Goal: Communication & Community: Answer question/provide support

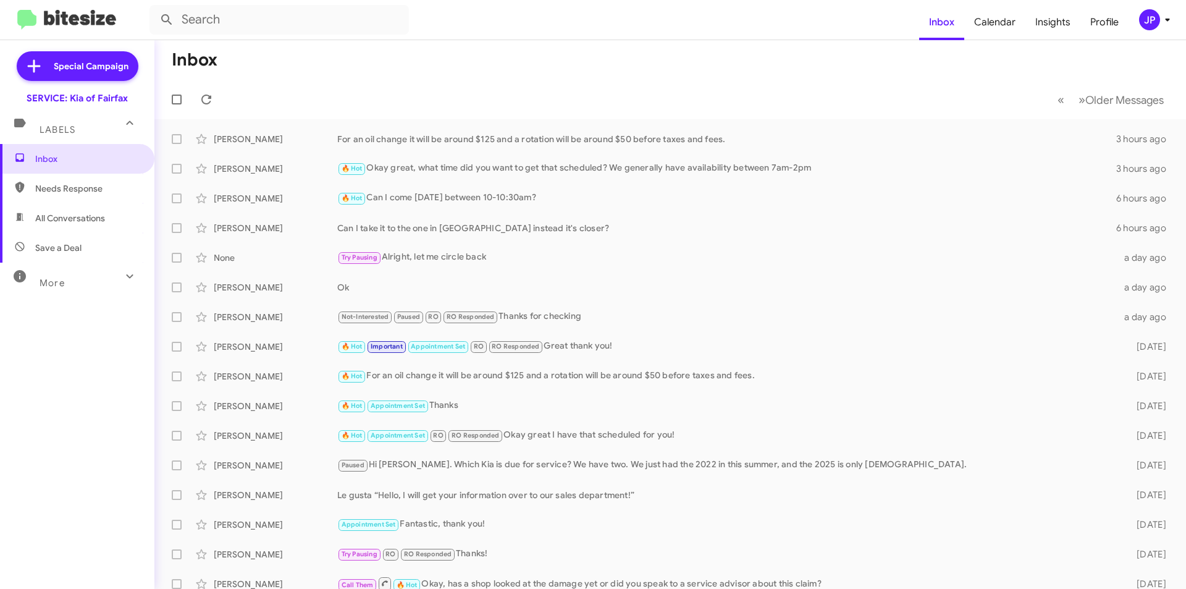
click at [214, 88] on mat-toolbar-row "« Previous » Next Older Messages" at bounding box center [670, 100] width 1032 height 40
click at [212, 91] on button at bounding box center [206, 99] width 25 height 25
click at [48, 201] on span "Needs Response" at bounding box center [77, 189] width 154 height 30
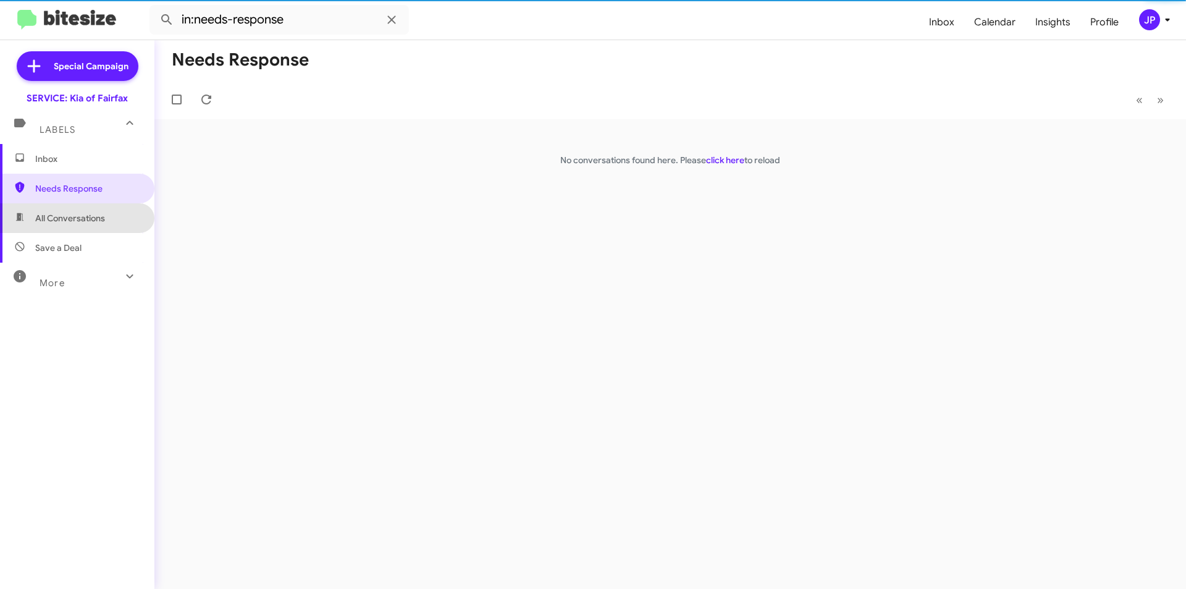
click at [85, 220] on span "All Conversations" at bounding box center [70, 218] width 70 height 12
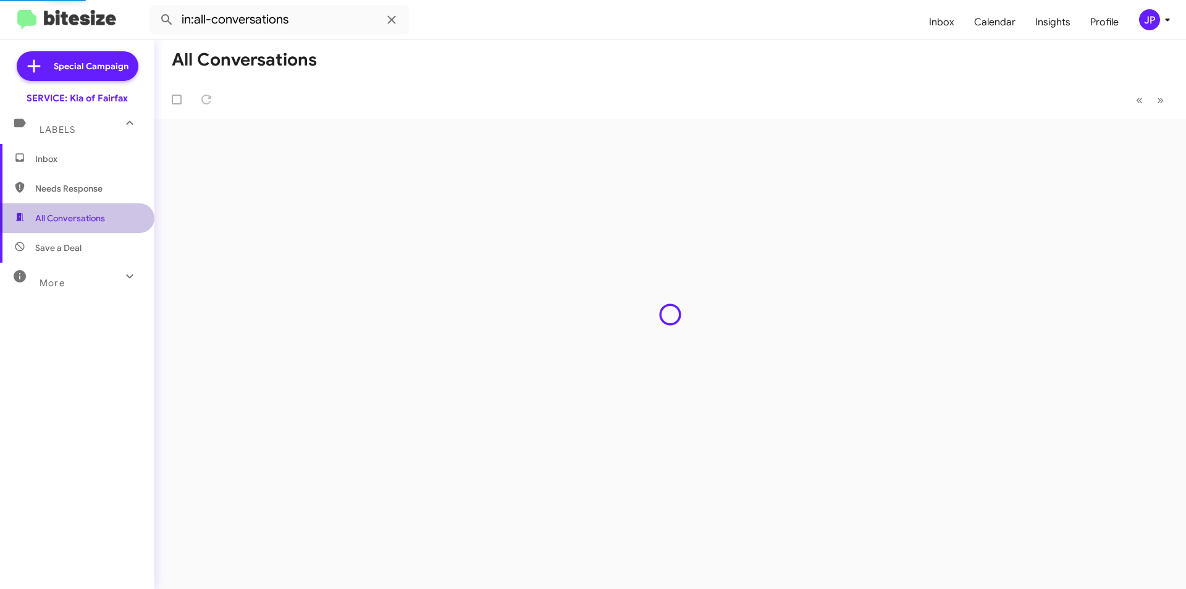
click at [86, 207] on span "All Conversations" at bounding box center [77, 218] width 154 height 30
click at [89, 194] on span "Needs Response" at bounding box center [87, 188] width 105 height 12
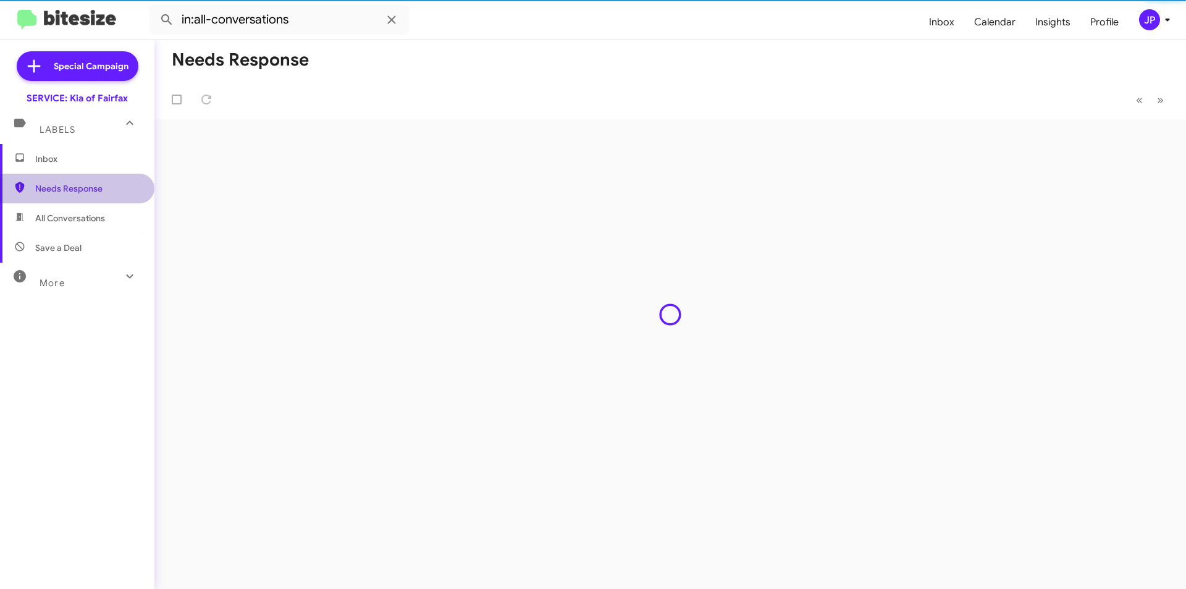
type input "in:needs-response"
click at [88, 169] on span "Inbox" at bounding box center [77, 159] width 154 height 30
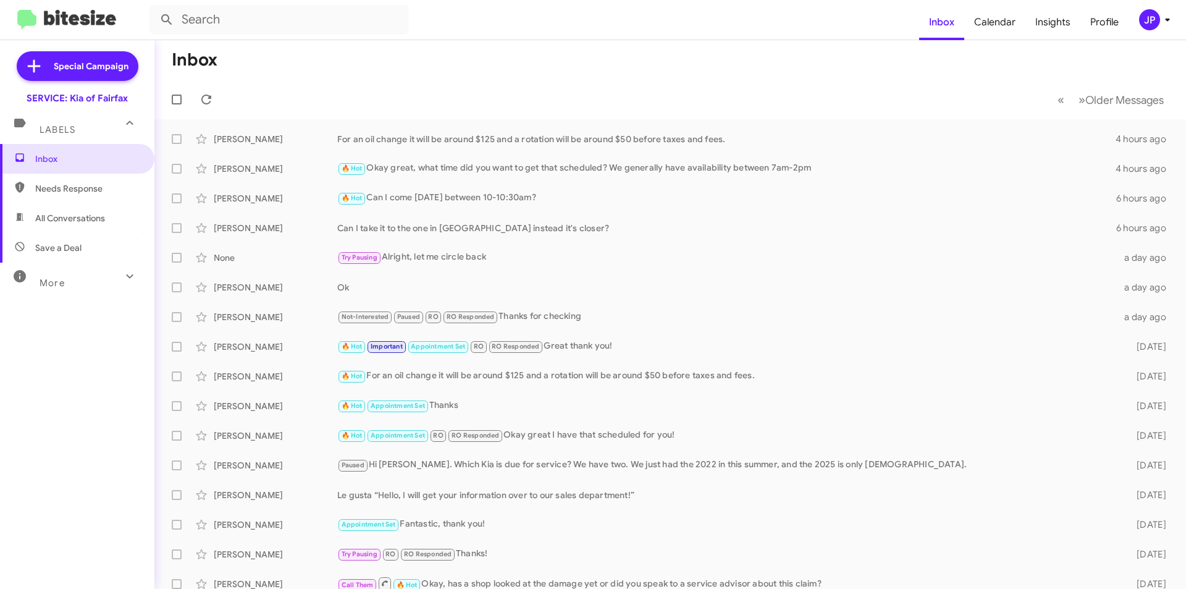
click at [0, 460] on div "Inbox Needs Response All Conversations Save a Deal More Important 🔥 Hot Appoint…" at bounding box center [77, 320] width 154 height 353
click at [61, 199] on span "Needs Response" at bounding box center [77, 189] width 154 height 30
type input "in:needs-response"
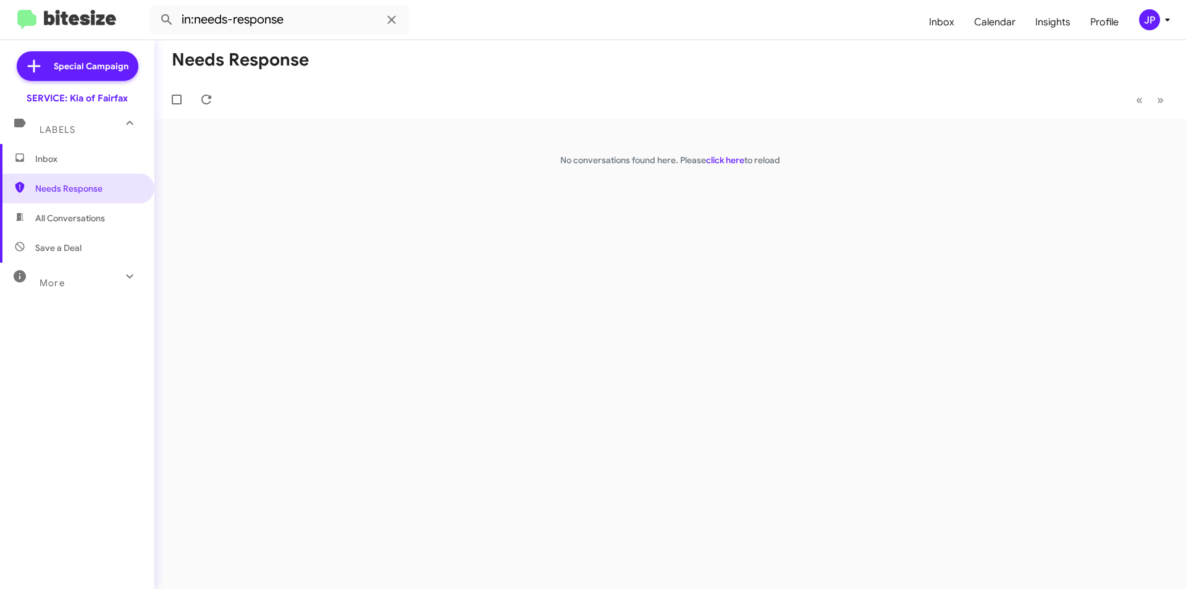
click at [729, 161] on link "click here" at bounding box center [725, 159] width 38 height 11
click at [102, 196] on span "Needs Response" at bounding box center [77, 189] width 154 height 30
click at [80, 164] on span "Inbox" at bounding box center [87, 159] width 105 height 12
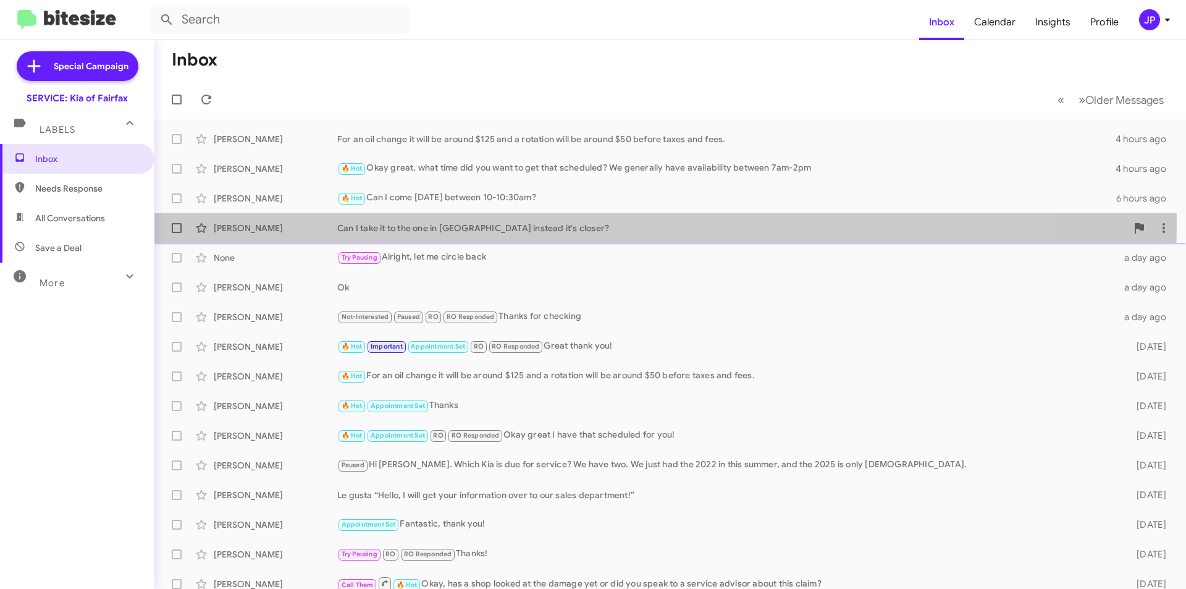
click at [490, 225] on div "Can I take it to the one in [GEOGRAPHIC_DATA] instead it's closer?" at bounding box center [731, 228] width 789 height 12
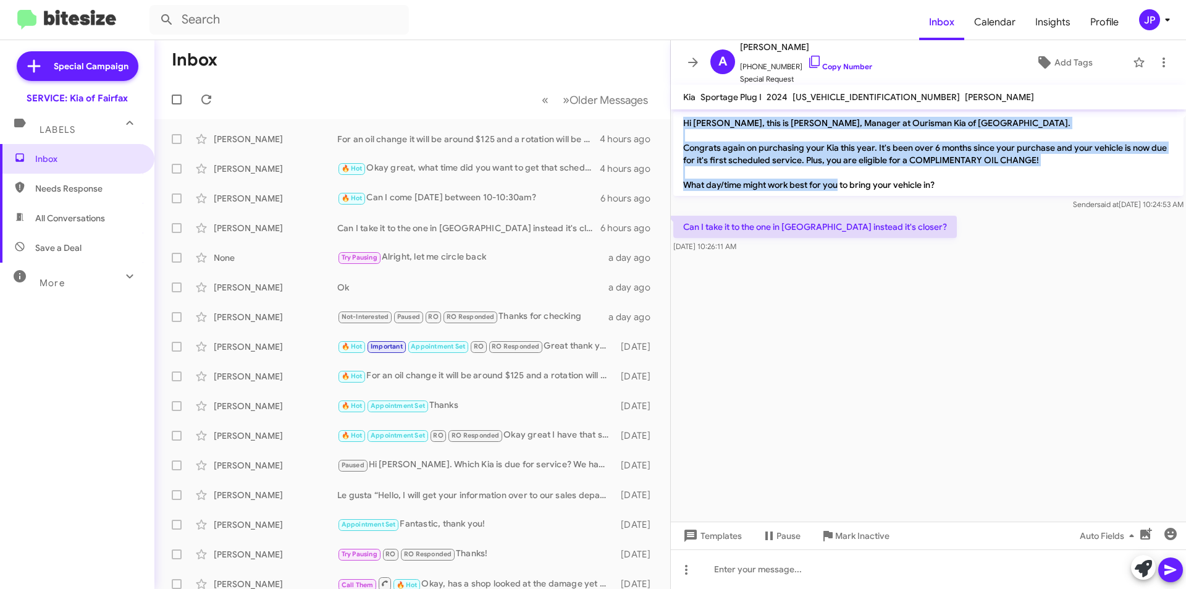
drag, startPoint x: 684, startPoint y: 119, endPoint x: 998, endPoint y: 193, distance: 323.0
click at [998, 193] on p "Hi [PERSON_NAME], this is [PERSON_NAME], Manager at Ourisman Kia of [GEOGRAPHIC…" at bounding box center [928, 154] width 510 height 84
click at [941, 136] on p "Hi [PERSON_NAME], this is [PERSON_NAME], Manager at Ourisman Kia of [GEOGRAPHIC…" at bounding box center [928, 154] width 510 height 84
drag, startPoint x: 683, startPoint y: 125, endPoint x: 978, endPoint y: 195, distance: 303.2
click at [978, 195] on p "Hi [PERSON_NAME], this is [PERSON_NAME], Manager at Ourisman Kia of [GEOGRAPHIC…" at bounding box center [928, 154] width 510 height 84
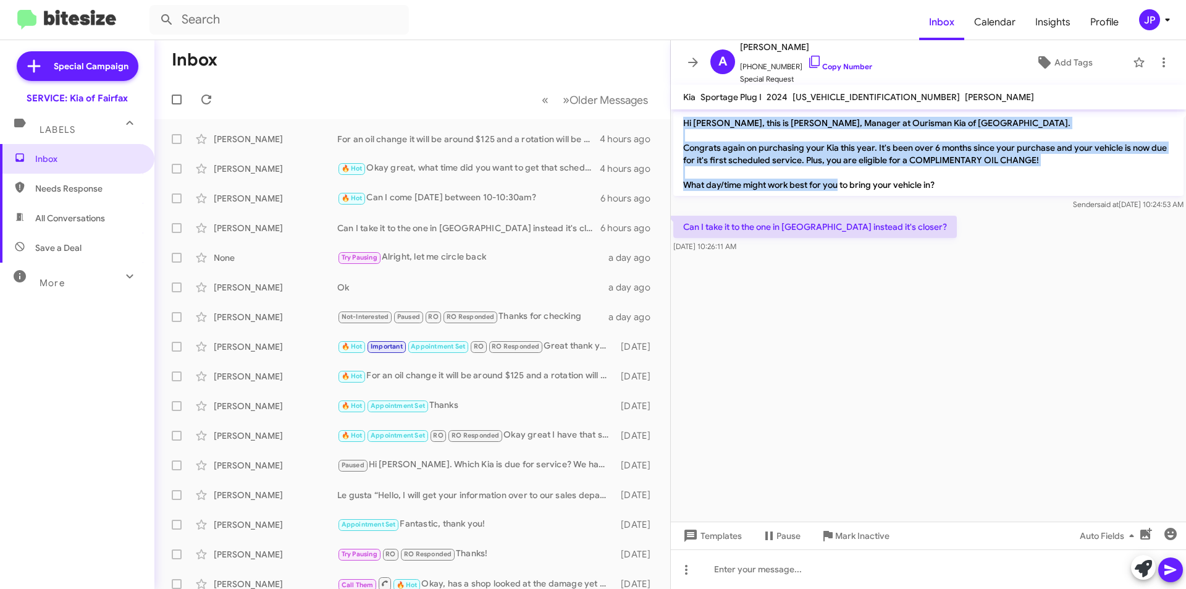
click at [1030, 191] on p "Hi [PERSON_NAME], this is [PERSON_NAME], Manager at Ourisman Kia of [GEOGRAPHIC…" at bounding box center [928, 154] width 510 height 84
drag, startPoint x: 681, startPoint y: 143, endPoint x: 1091, endPoint y: 188, distance: 412.6
click at [1091, 188] on p "Hi [PERSON_NAME], this is [PERSON_NAME], Manager at Ourisman Kia of [GEOGRAPHIC…" at bounding box center [928, 154] width 510 height 84
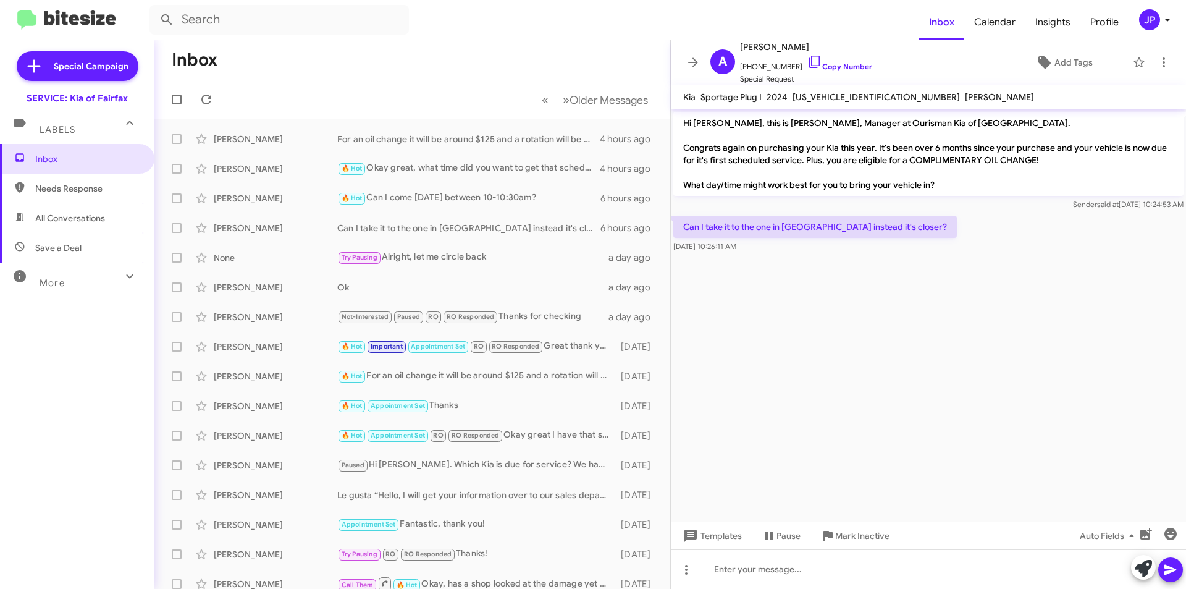
click at [859, 199] on div "Sender said at [DATE] 10:24:53 AM" at bounding box center [928, 204] width 510 height 12
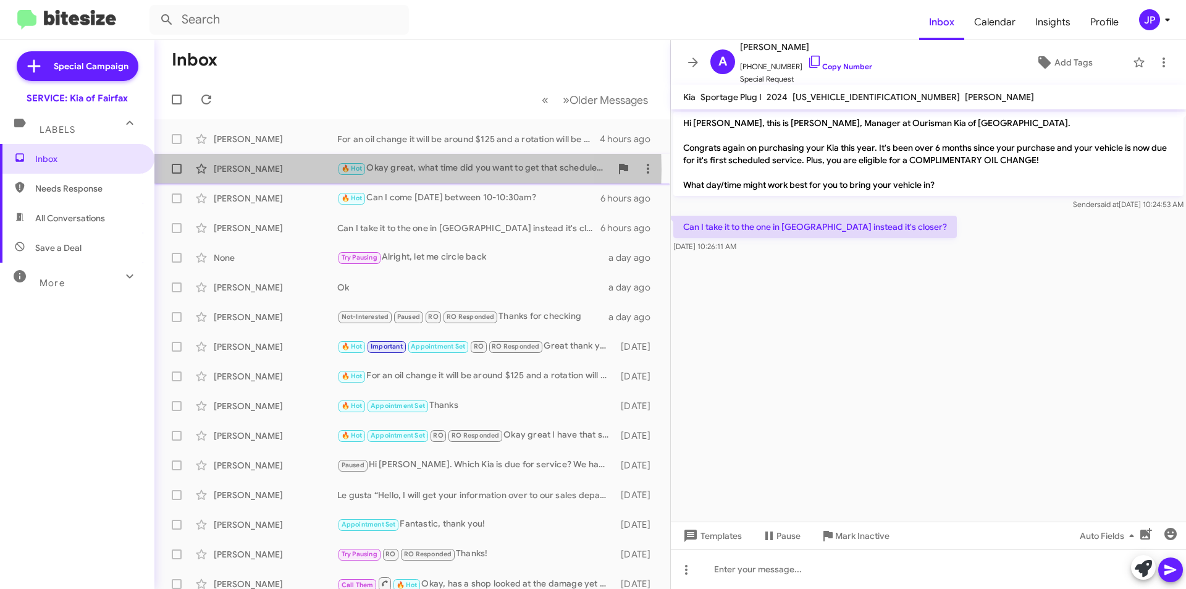
click at [314, 169] on div "[PERSON_NAME]" at bounding box center [276, 168] width 124 height 12
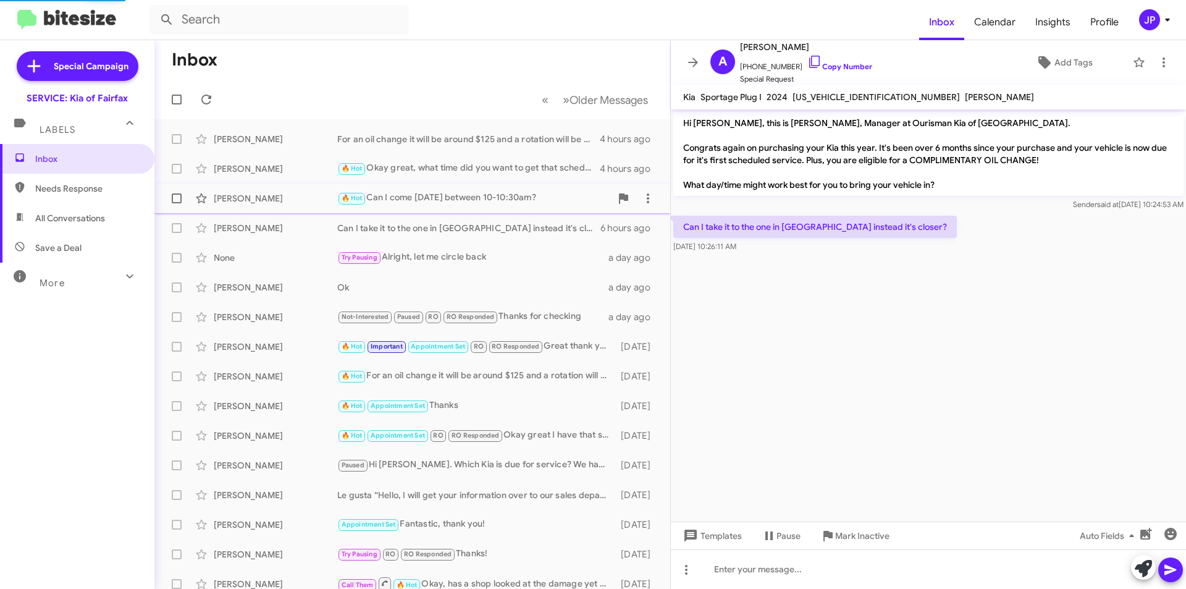
click at [510, 188] on div "[PERSON_NAME] 🔥 Hot Can I come [DATE] between 10-10:30am? 6 hours ago" at bounding box center [412, 198] width 496 height 25
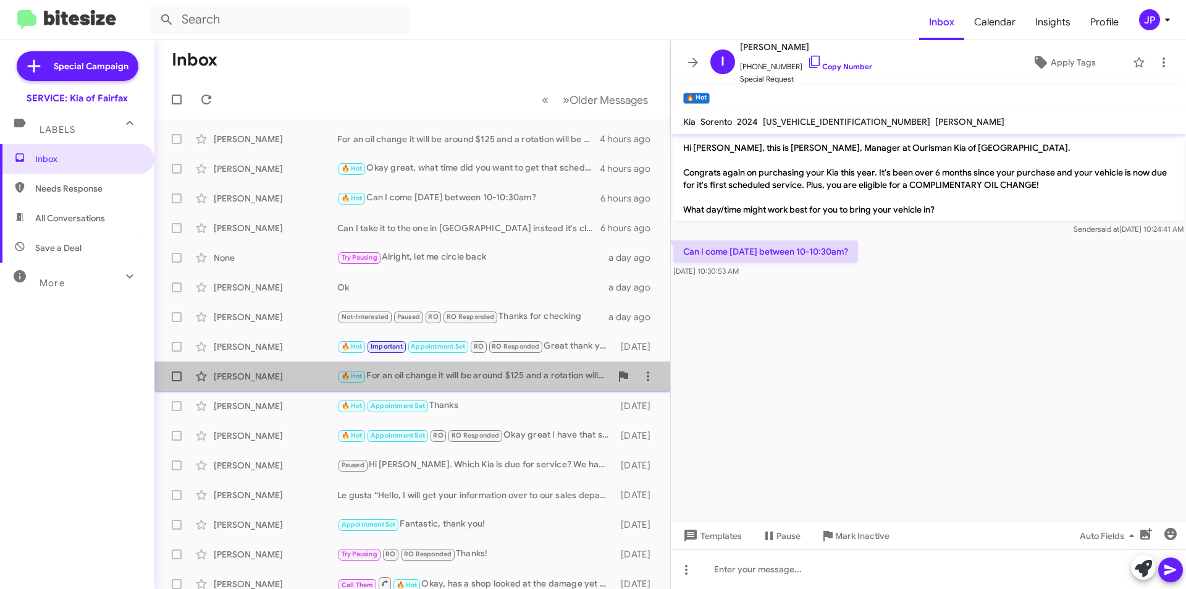
click at [504, 382] on div "🔥 Hot For an oil change it will be around $125 and a rotation will be around $5…" at bounding box center [474, 376] width 274 height 14
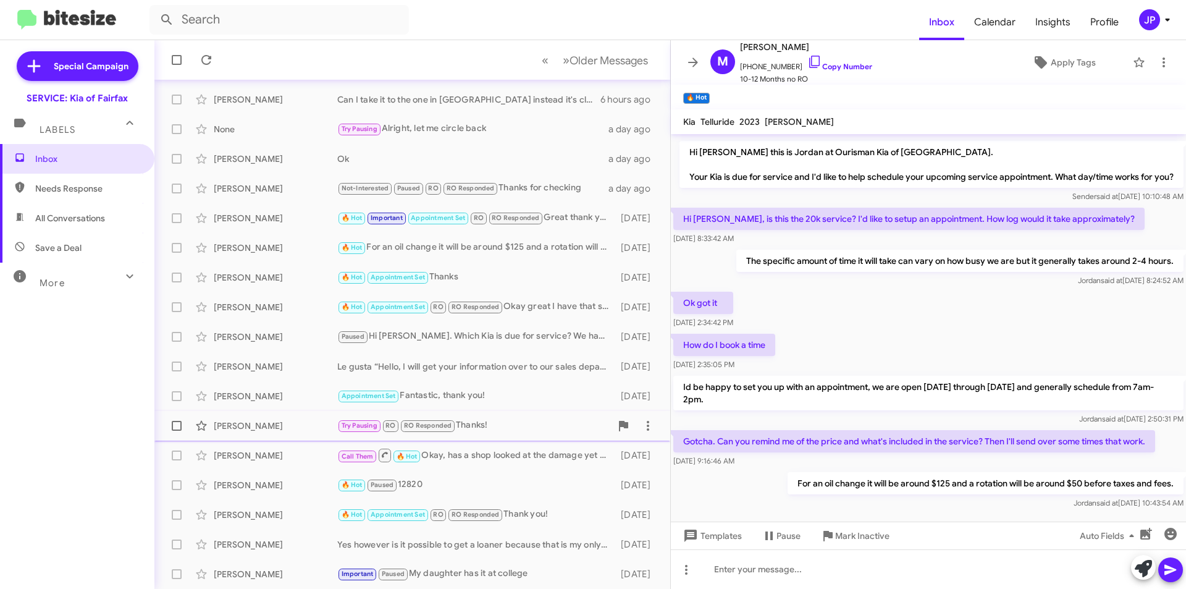
scroll to position [162, 0]
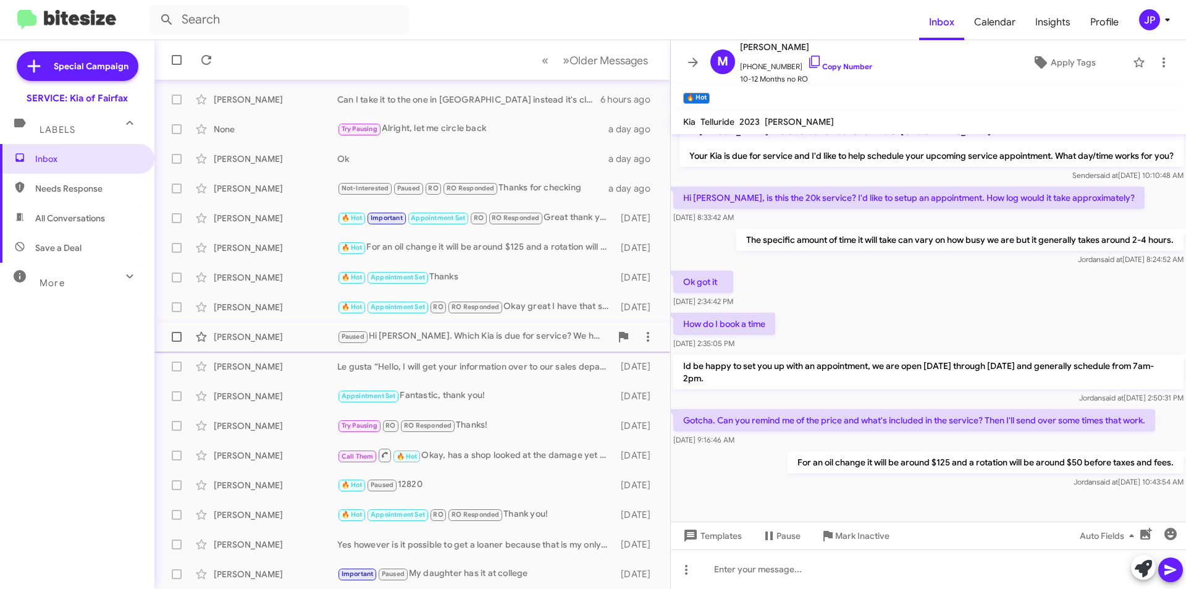
click at [505, 322] on span "[PERSON_NAME] Paused Hi [PERSON_NAME]. Which Kia is due for service? We have tw…" at bounding box center [412, 337] width 516 height 30
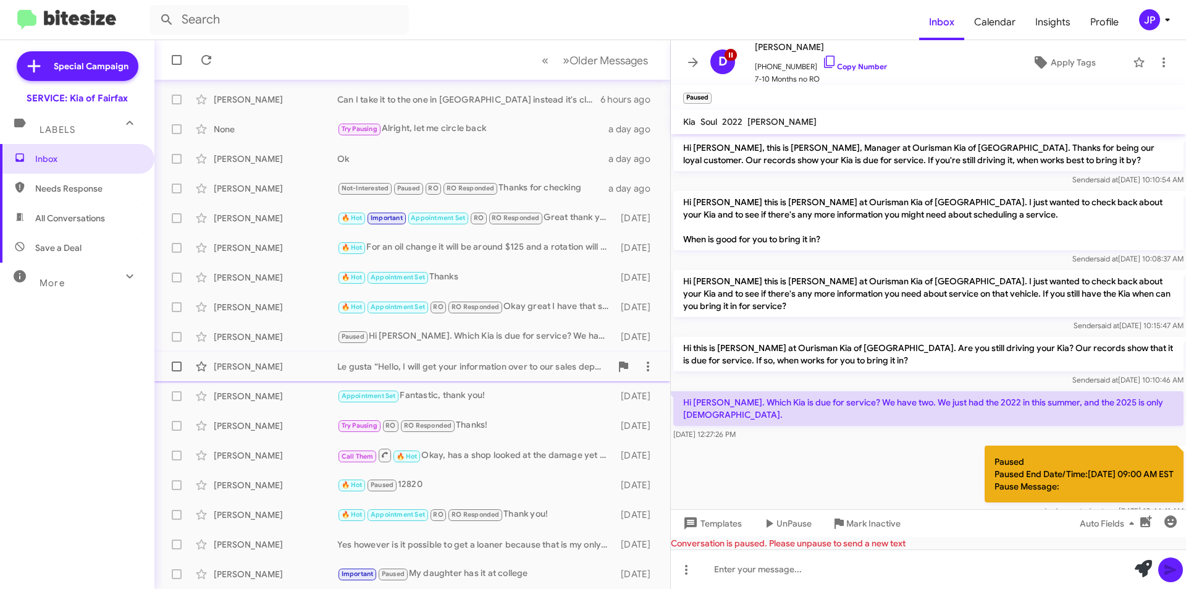
click at [452, 368] on div "Le gusta “Hello, I will get your information over to our sales department!”" at bounding box center [474, 366] width 274 height 12
click at [455, 324] on div "[PERSON_NAME] Paused Hi [PERSON_NAME]. Which Kia is due for service? We have tw…" at bounding box center [412, 336] width 496 height 25
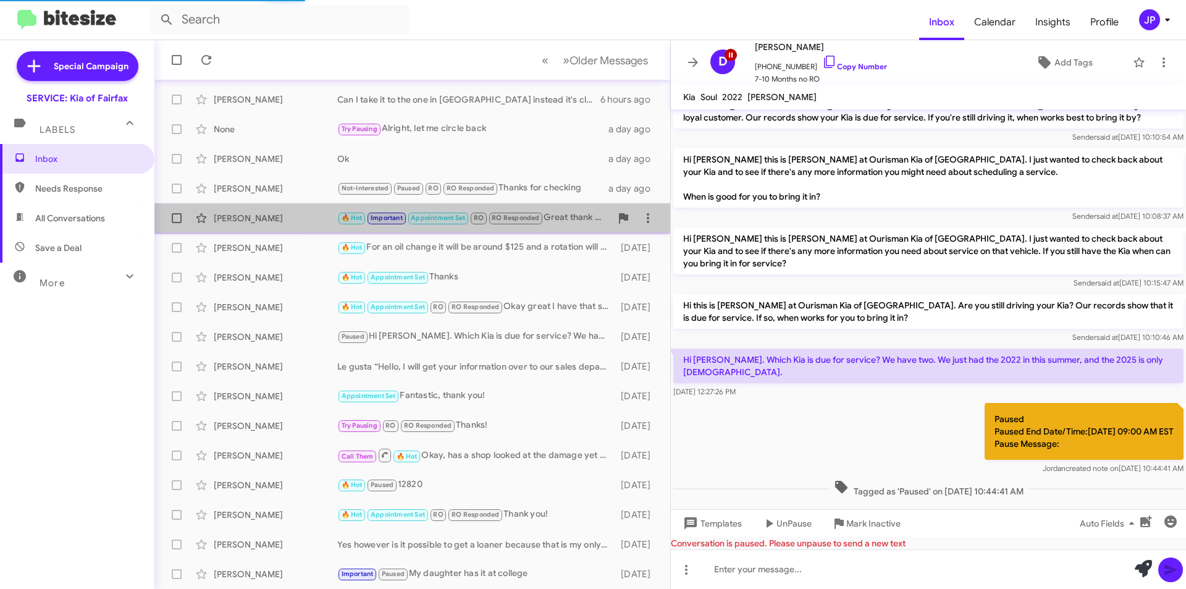
click at [504, 219] on span "RO Responded" at bounding box center [516, 218] width 48 height 8
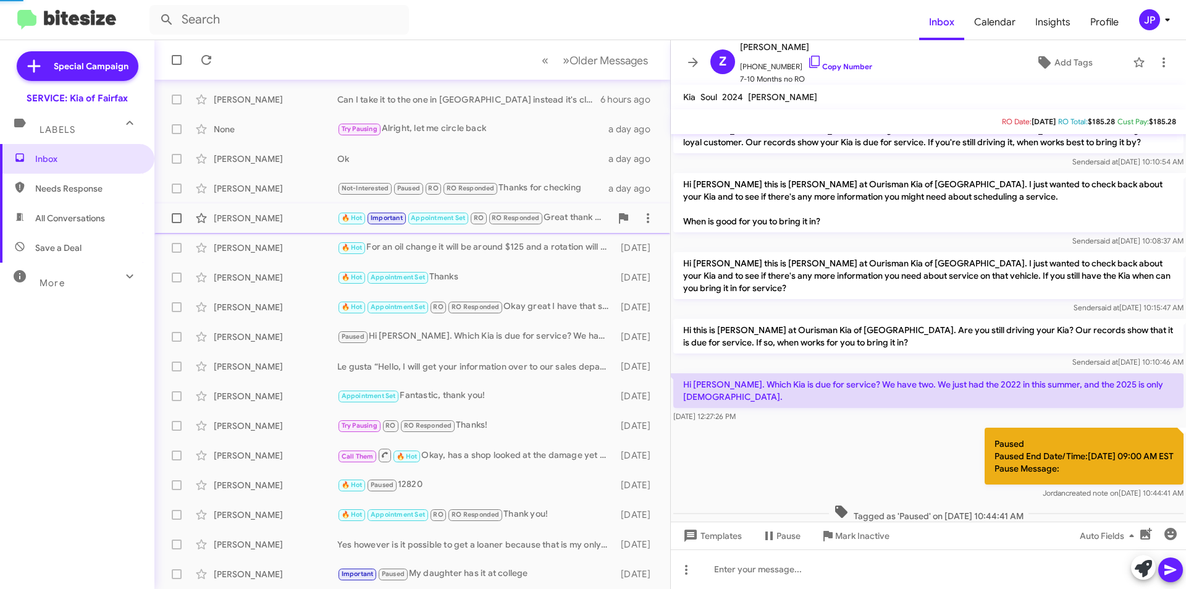
scroll to position [236, 0]
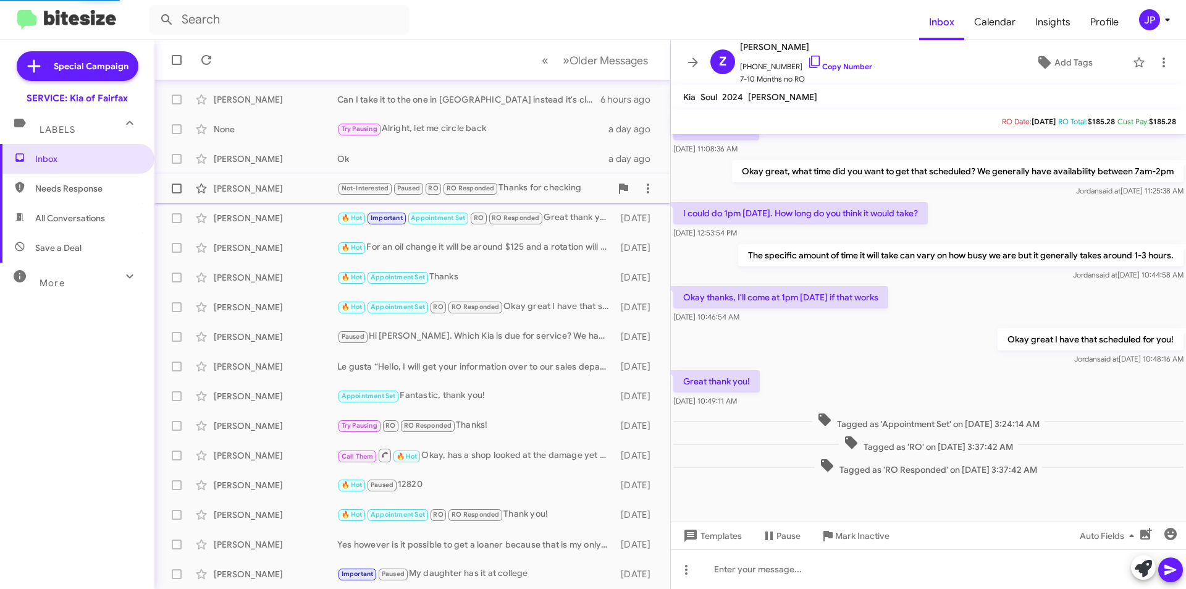
click at [490, 182] on span "RO Responded" at bounding box center [470, 187] width 56 height 11
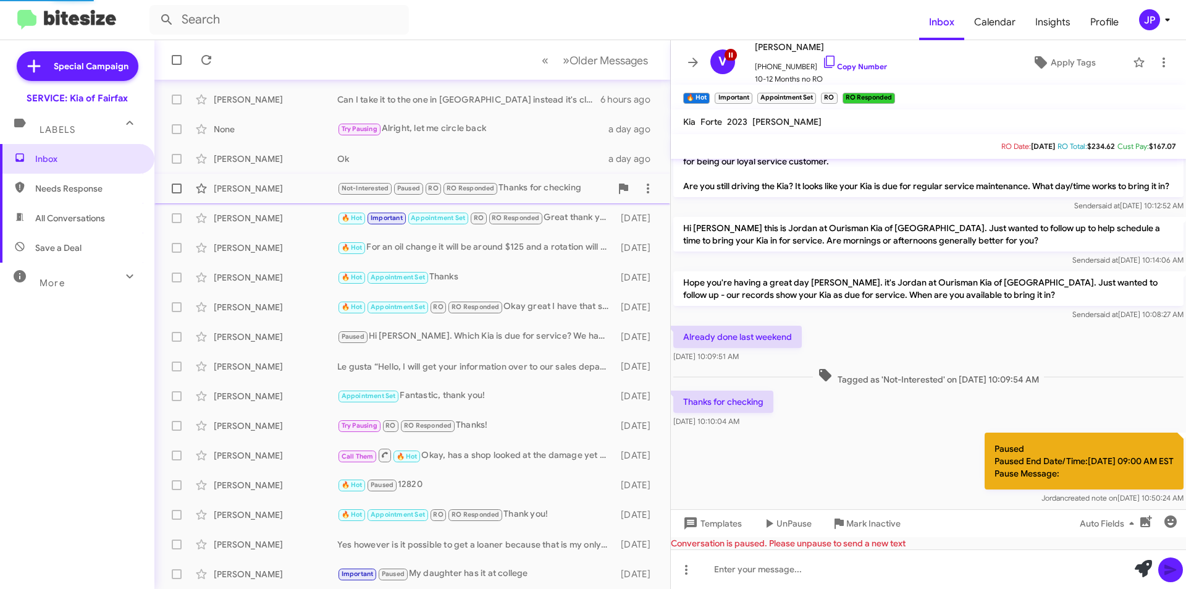
scroll to position [355, 0]
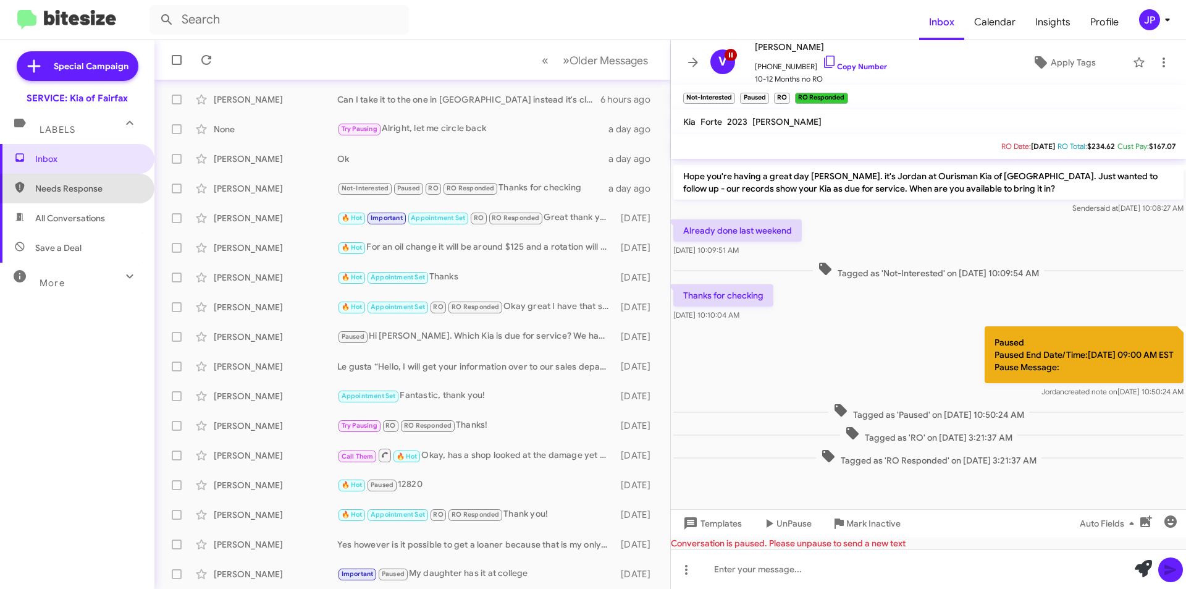
click at [85, 189] on span "Needs Response" at bounding box center [87, 188] width 105 height 12
type input "in:needs-response"
